Goal: Contribute content

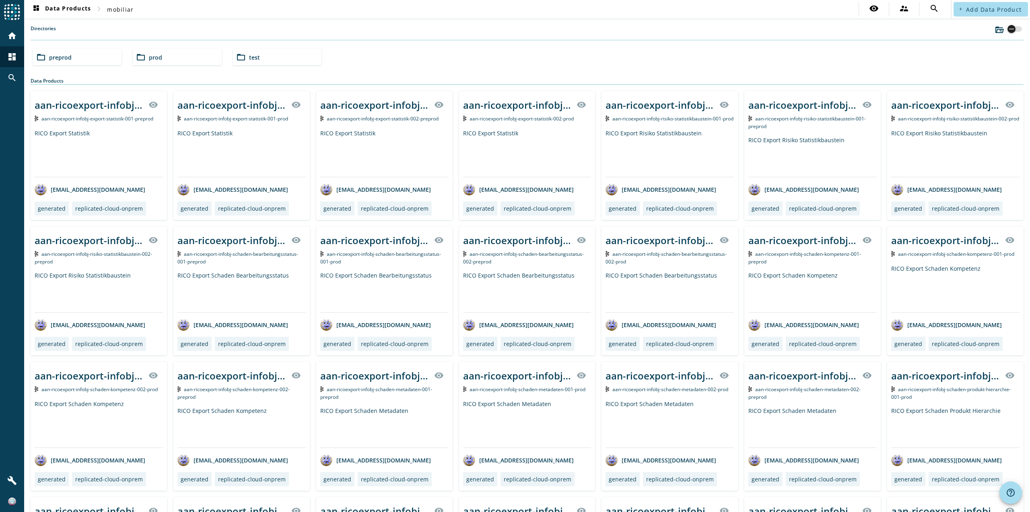
click at [1010, 29] on div "button" at bounding box center [1011, 28] width 11 height 11
click at [1015, 29] on icon "button" at bounding box center [1018, 28] width 7 height 7
click at [987, 9] on span "Add Data Product" at bounding box center [994, 10] width 56 height 8
